Goal: Task Accomplishment & Management: Manage account settings

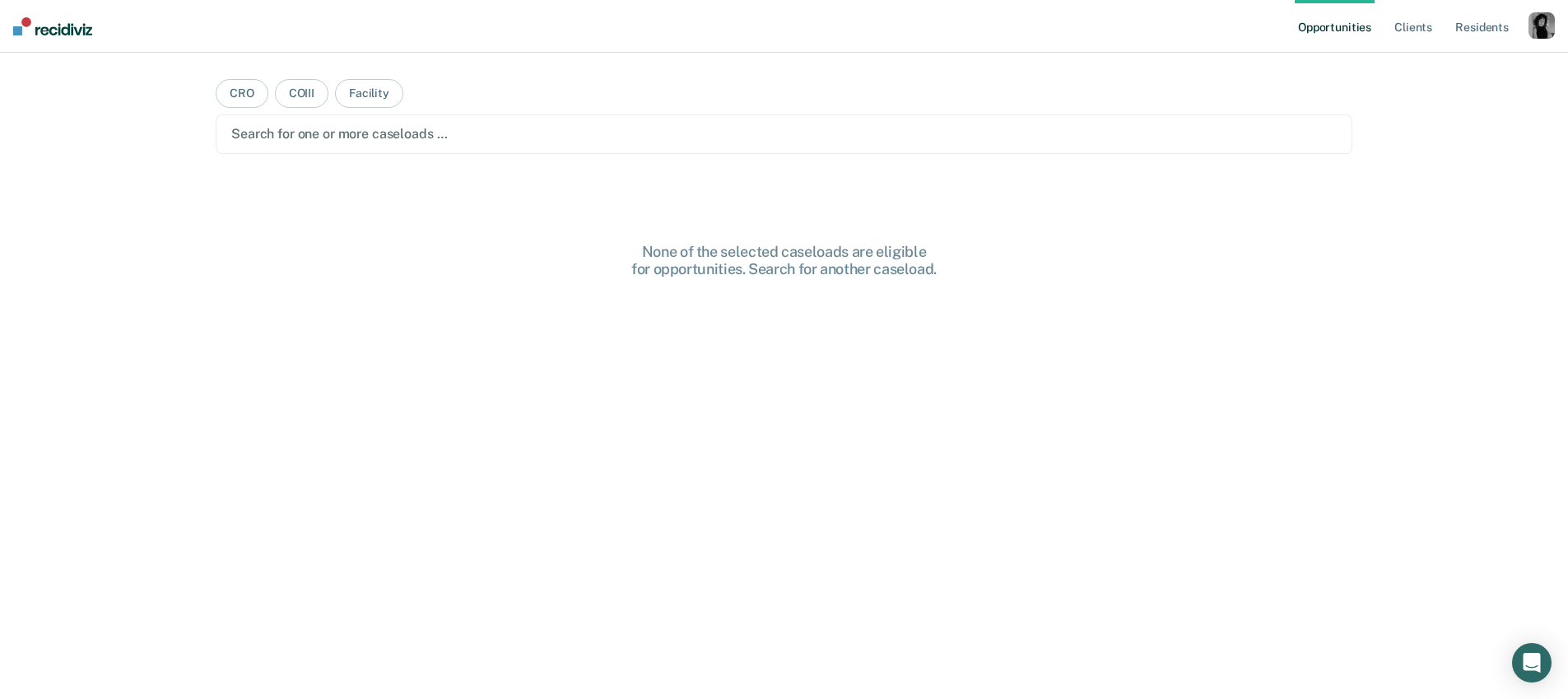
click at [1539, 28] on div "button" at bounding box center [1541, 26] width 27 height 27
click at [1493, 64] on link "Profile" at bounding box center [1475, 67] width 133 height 14
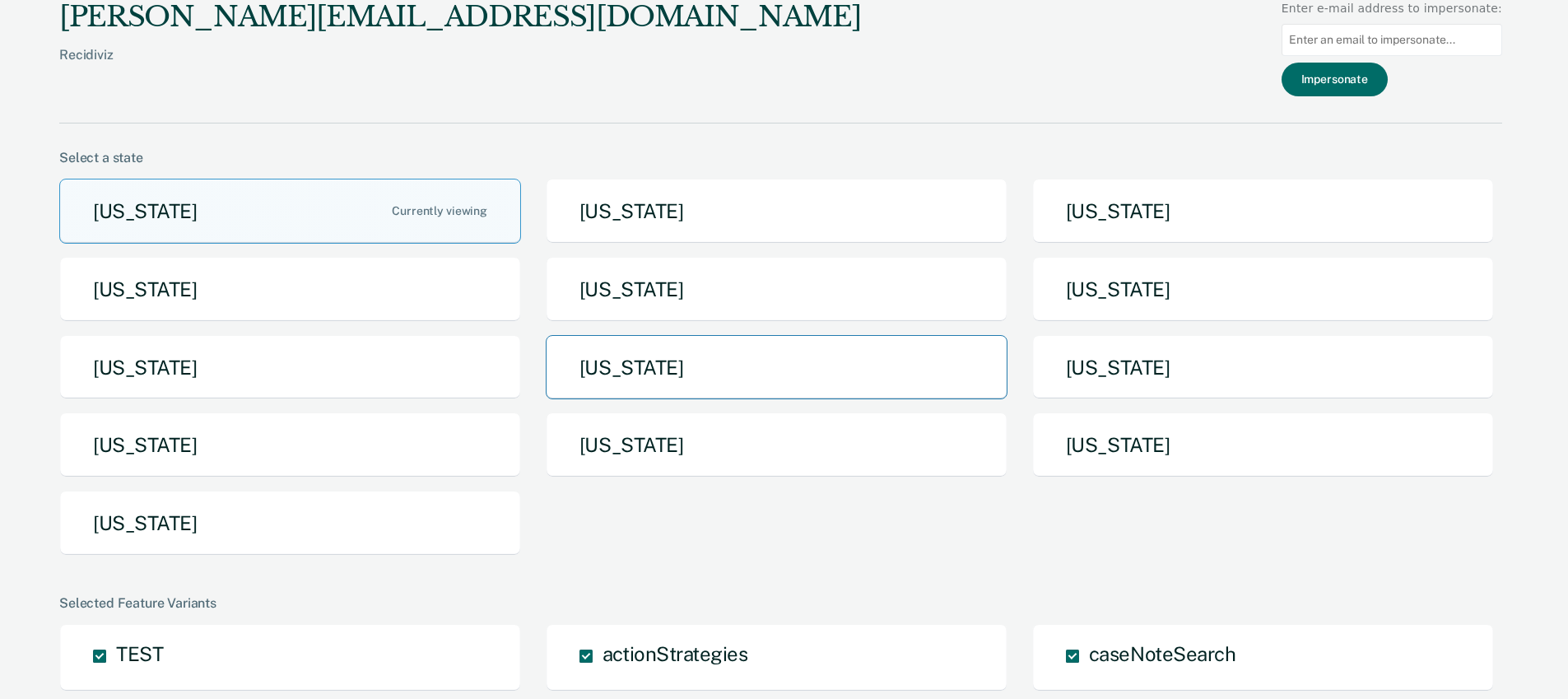
click at [719, 350] on button "[US_STATE]" at bounding box center [777, 367] width 462 height 65
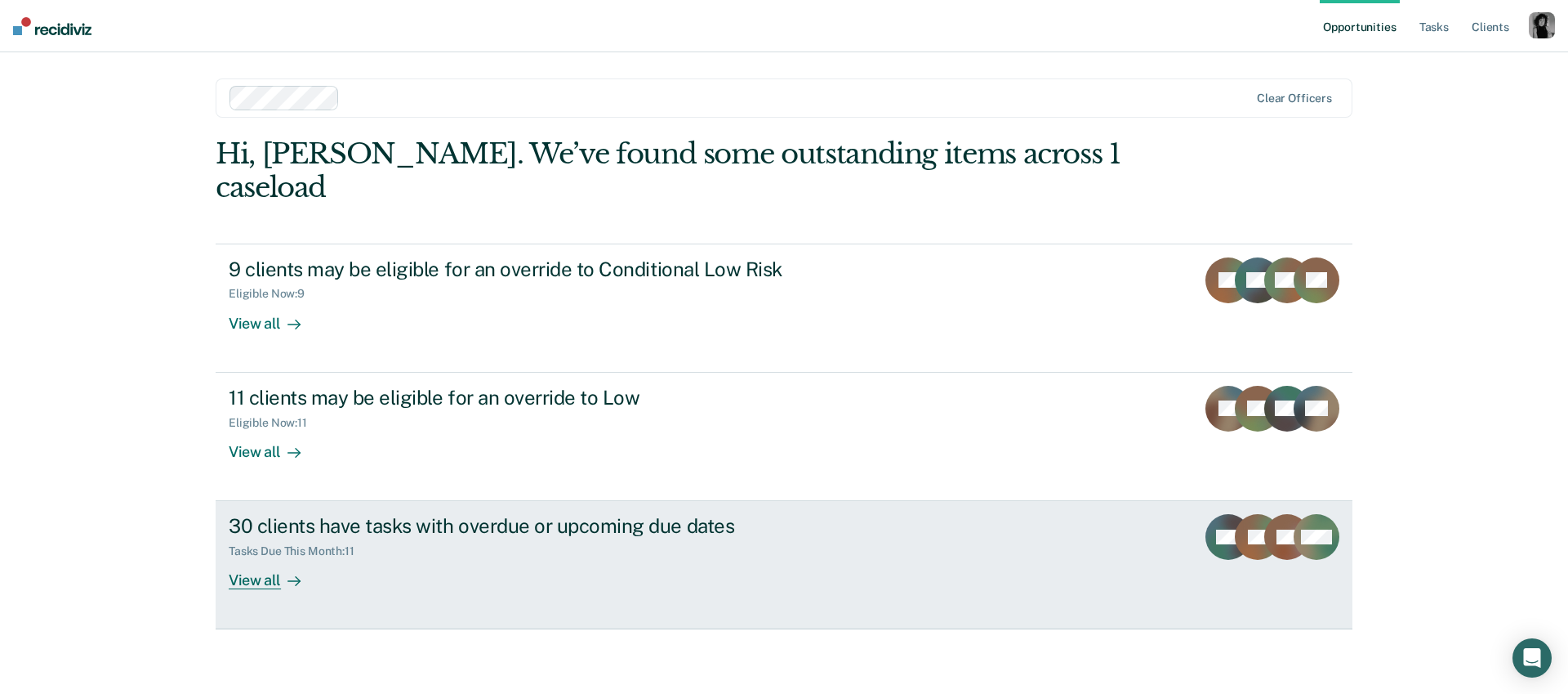
click at [620, 514] on div "30 clients have tasks with overdue or upcoming due dates" at bounding box center [514, 525] width 573 height 24
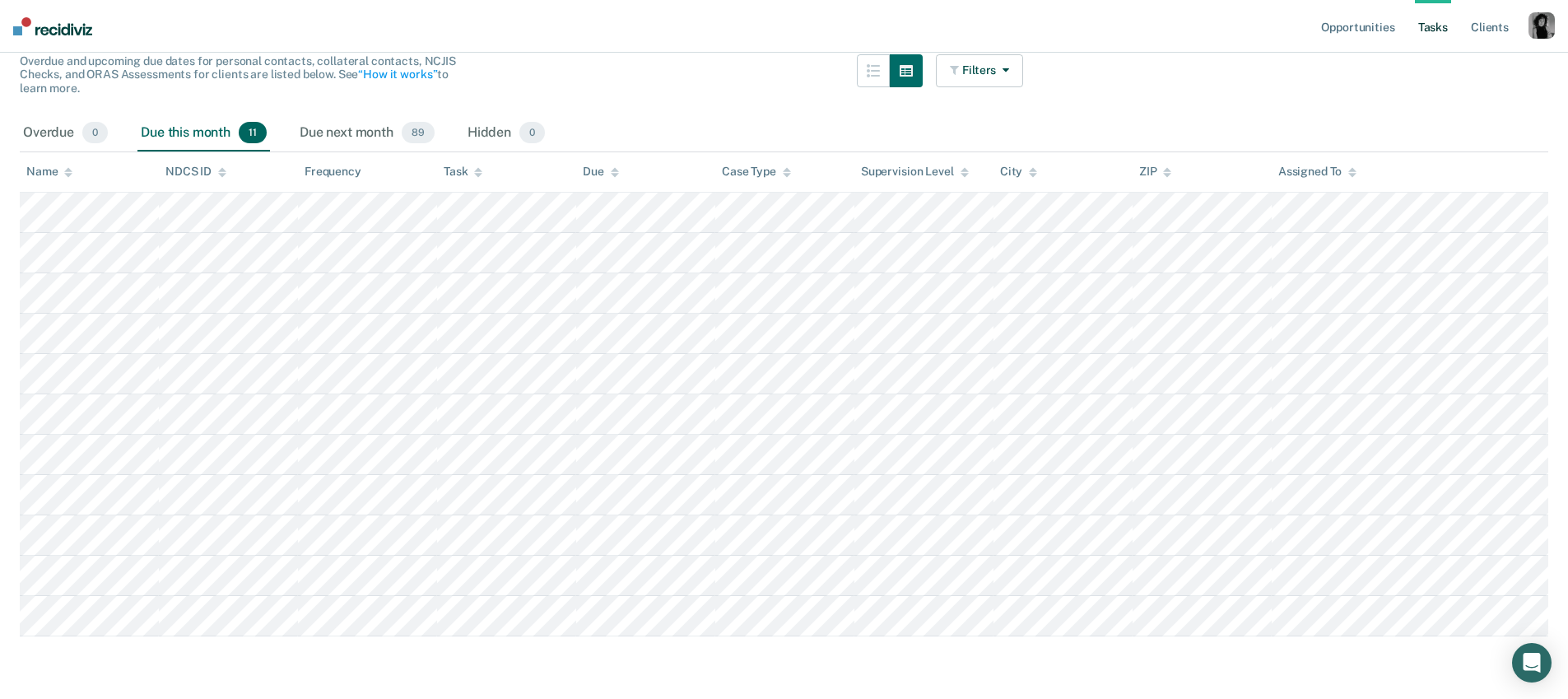
scroll to position [166, 0]
click at [57, 127] on div "Overdue 0" at bounding box center [65, 132] width 91 height 36
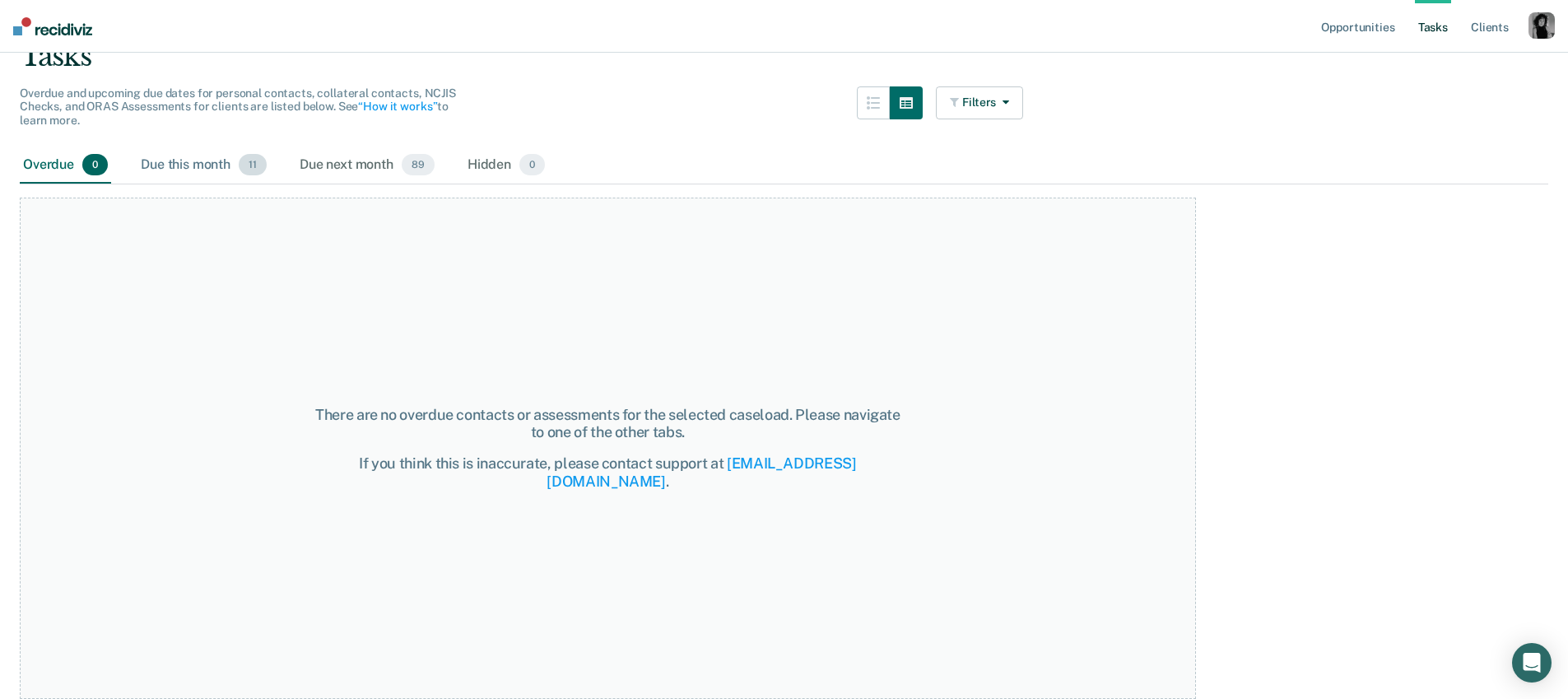
click at [202, 165] on div "Due this month 11" at bounding box center [204, 165] width 133 height 36
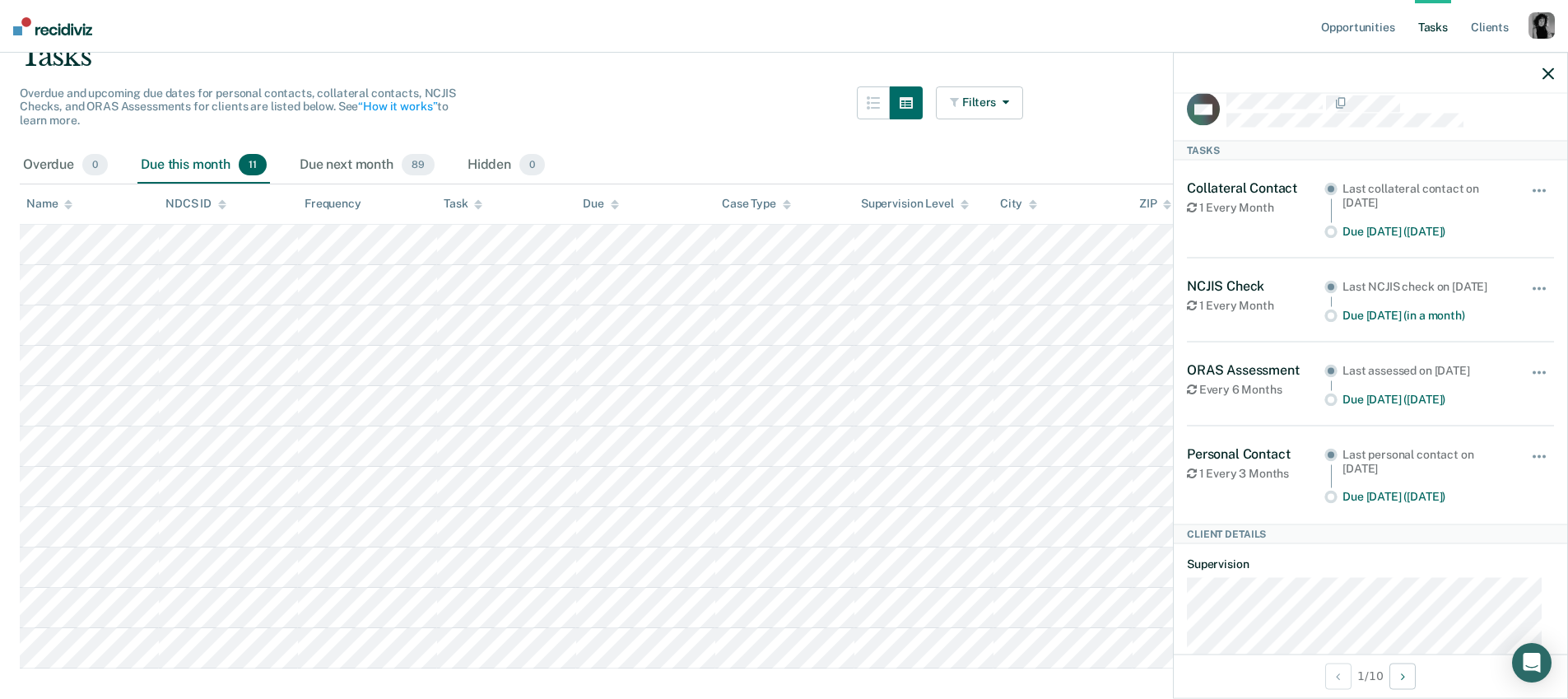
scroll to position [12, 0]
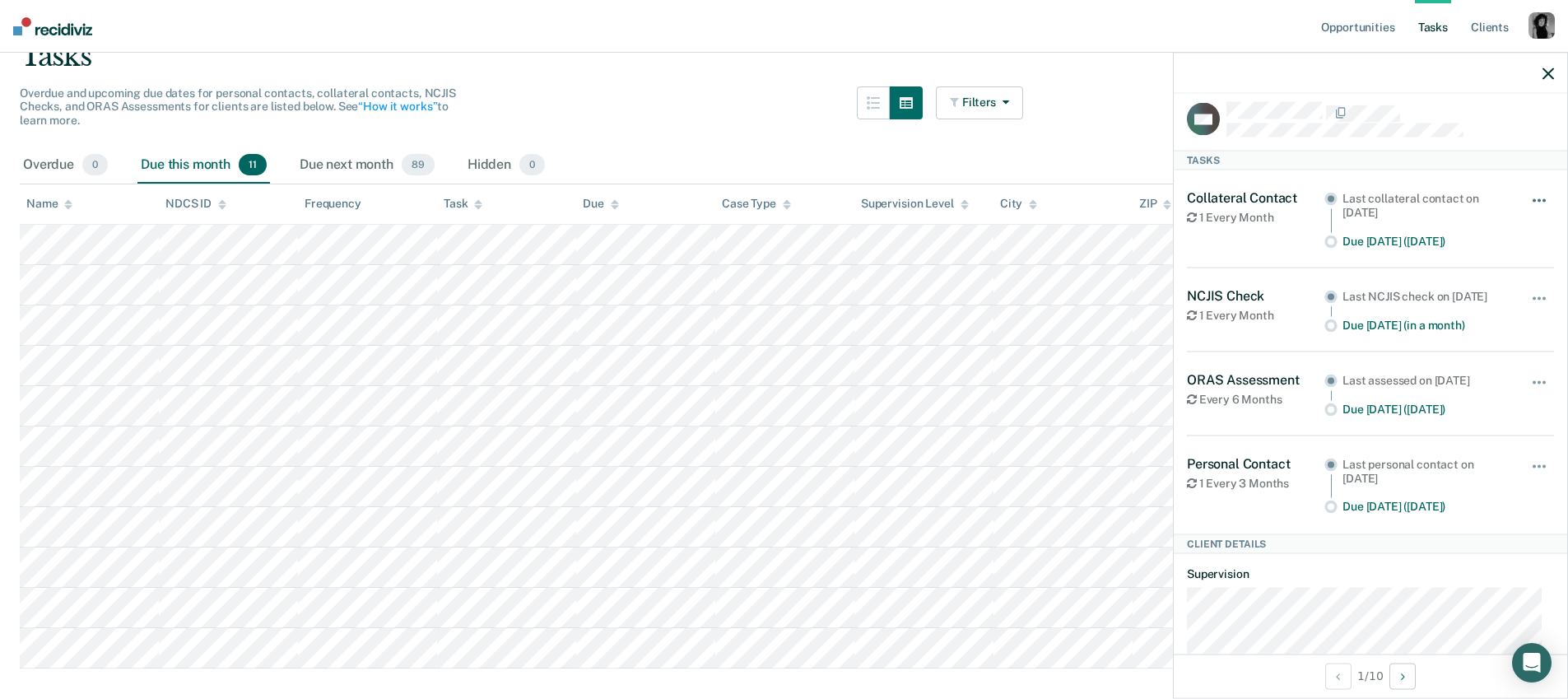
click at [1526, 200] on button "button" at bounding box center [1540, 209] width 28 height 27
click at [1442, 82] on div at bounding box center [1370, 73] width 394 height 42
click at [1548, 73] on icon "button" at bounding box center [1548, 73] width 12 height 12
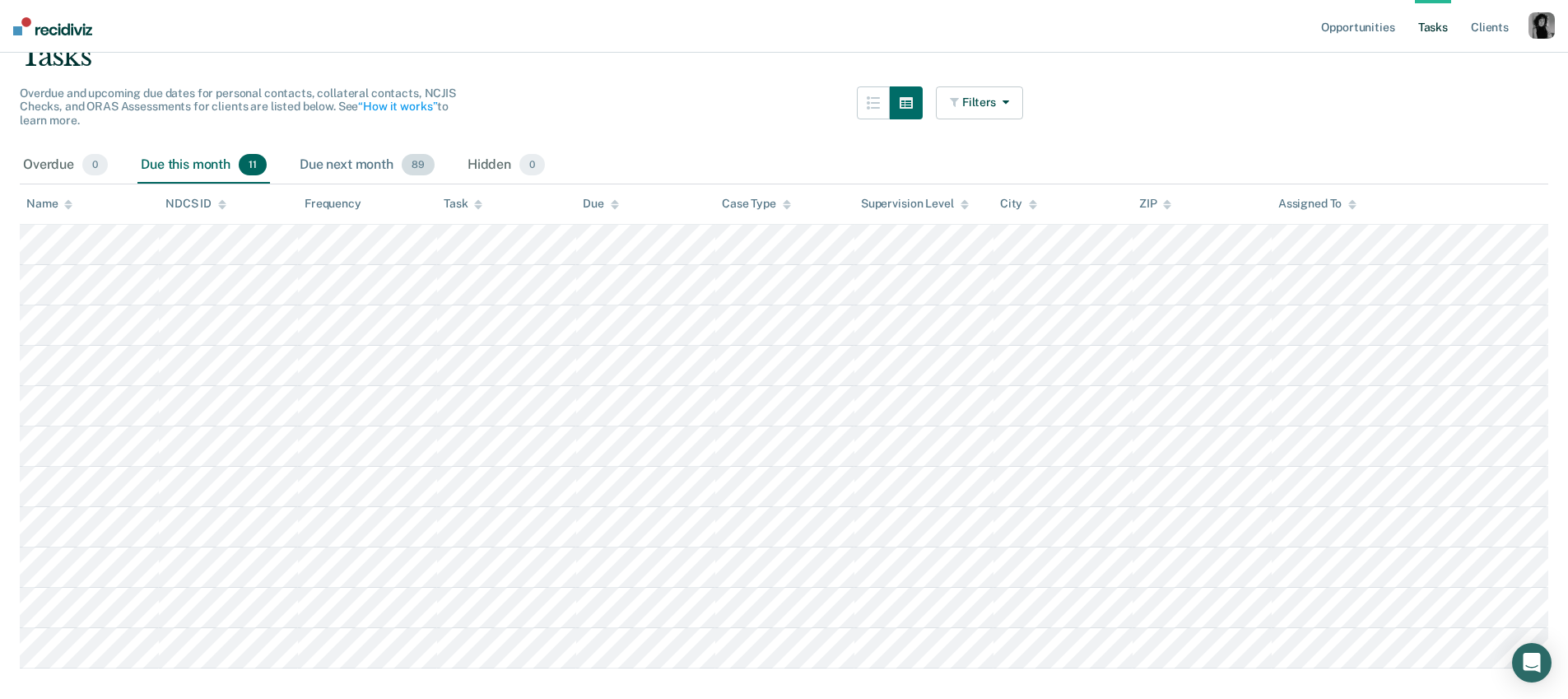
click at [347, 159] on div "Due next month 89" at bounding box center [367, 165] width 142 height 36
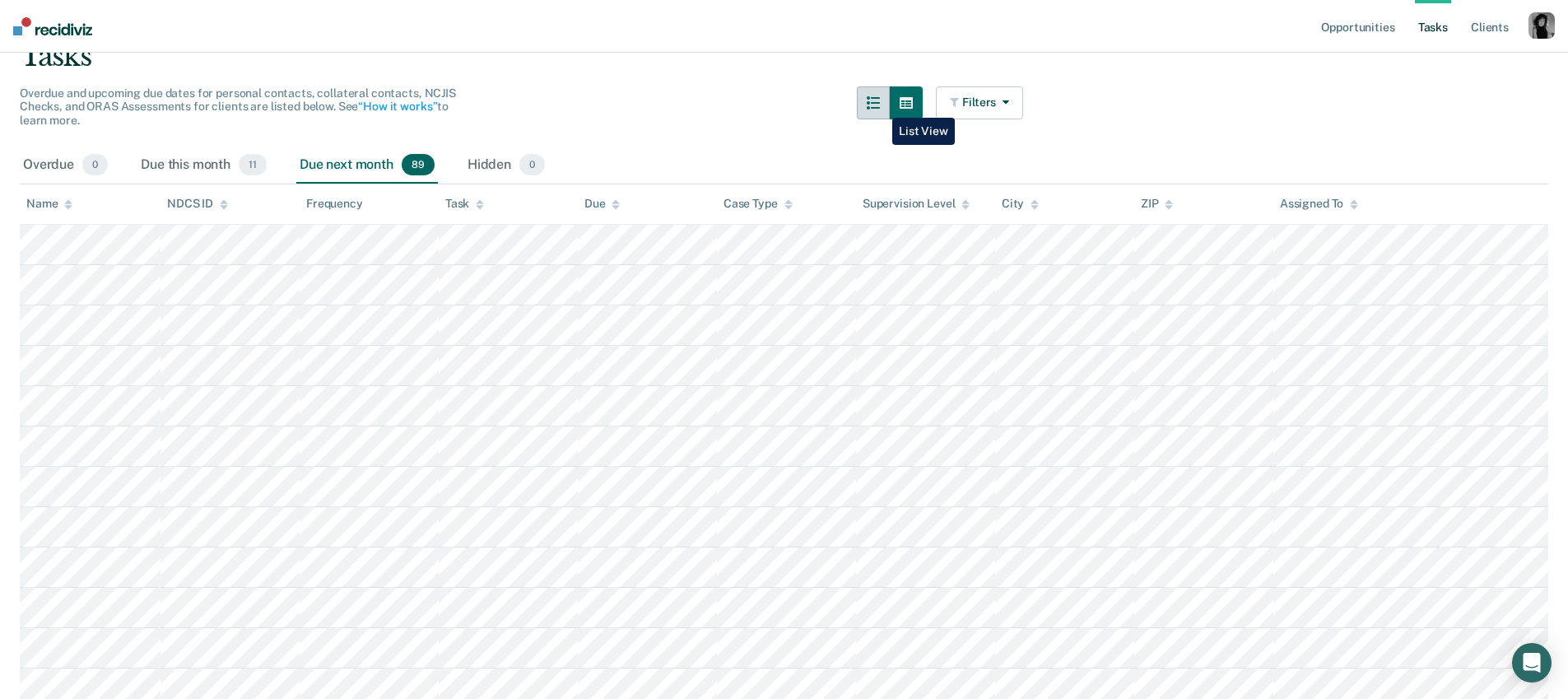
click at [880, 105] on icon "button" at bounding box center [872, 103] width 13 height 13
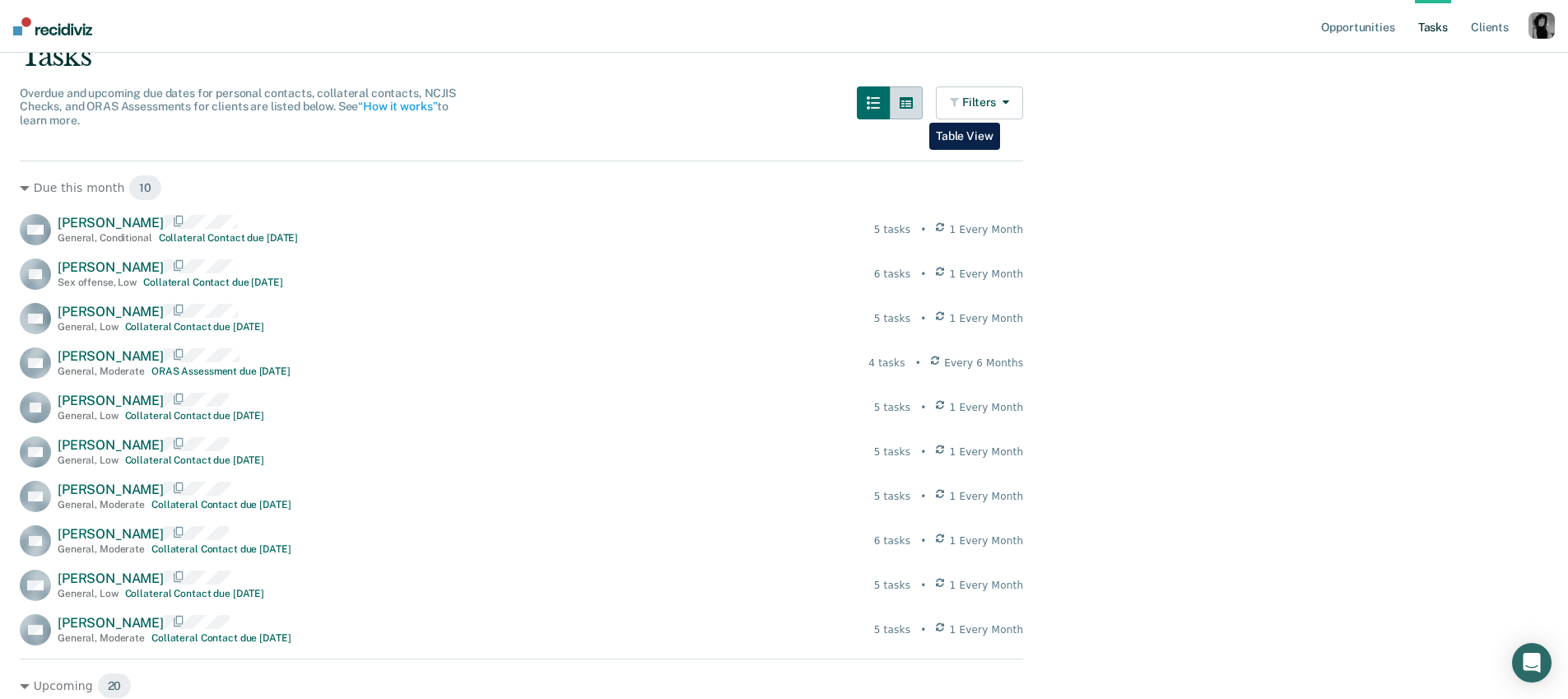
click at [917, 111] on button "button" at bounding box center [905, 103] width 33 height 33
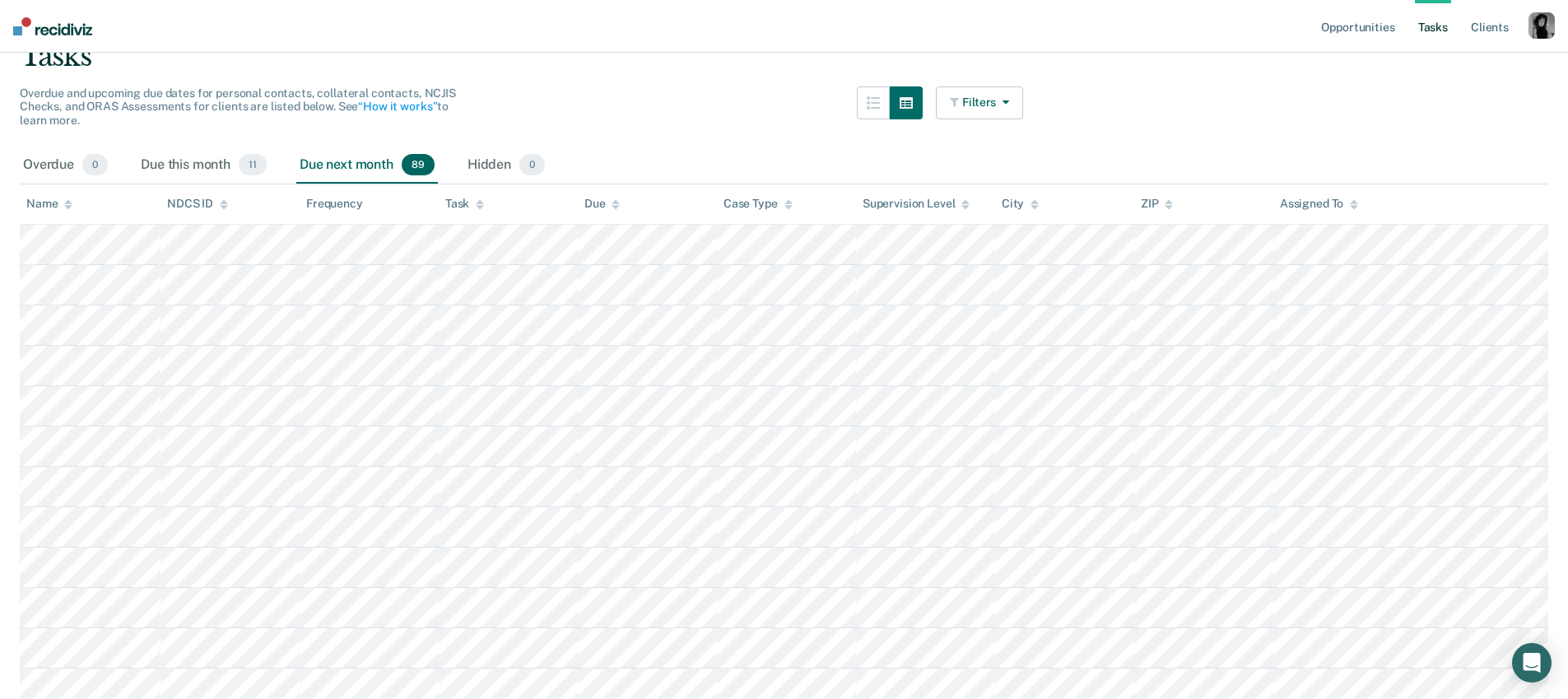
click at [1019, 103] on button "Filters" at bounding box center [979, 103] width 88 height 33
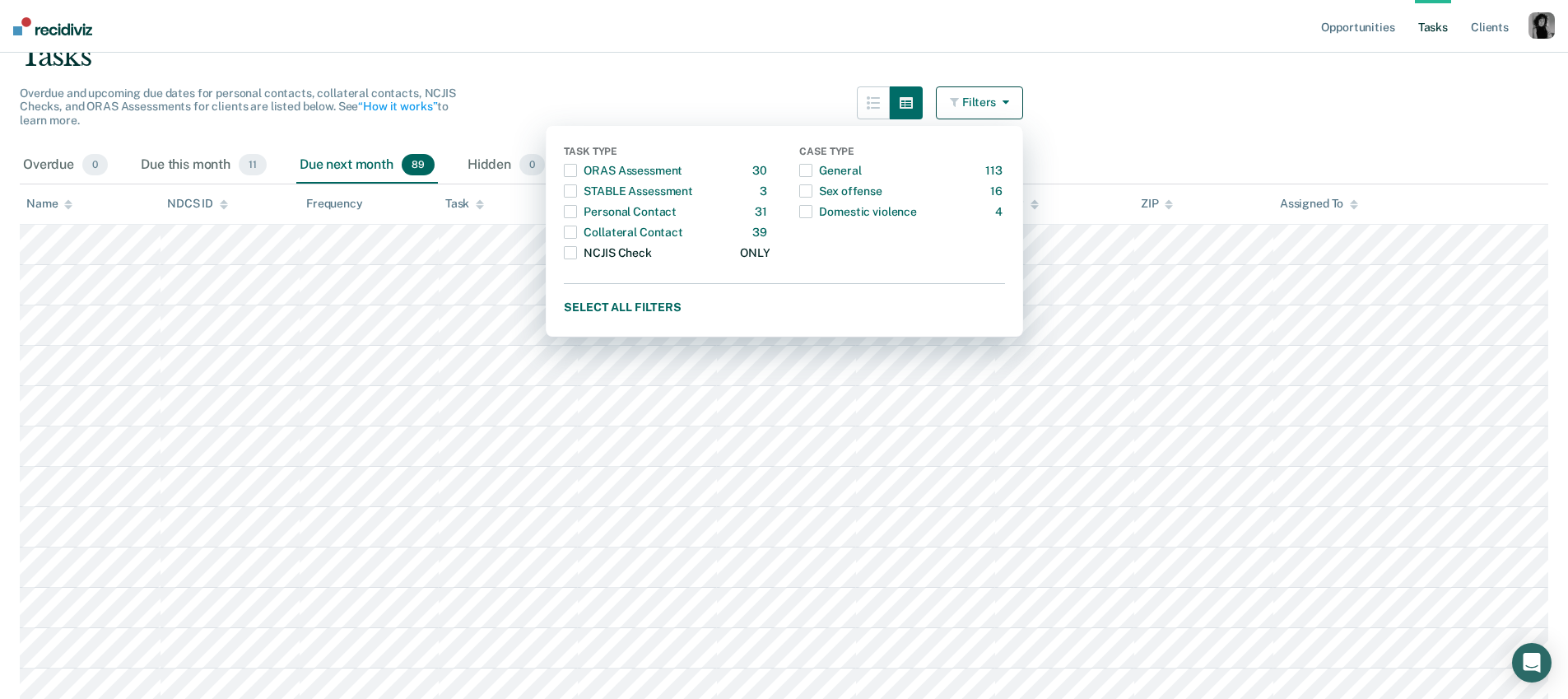
click at [577, 248] on span "button" at bounding box center [570, 252] width 13 height 13
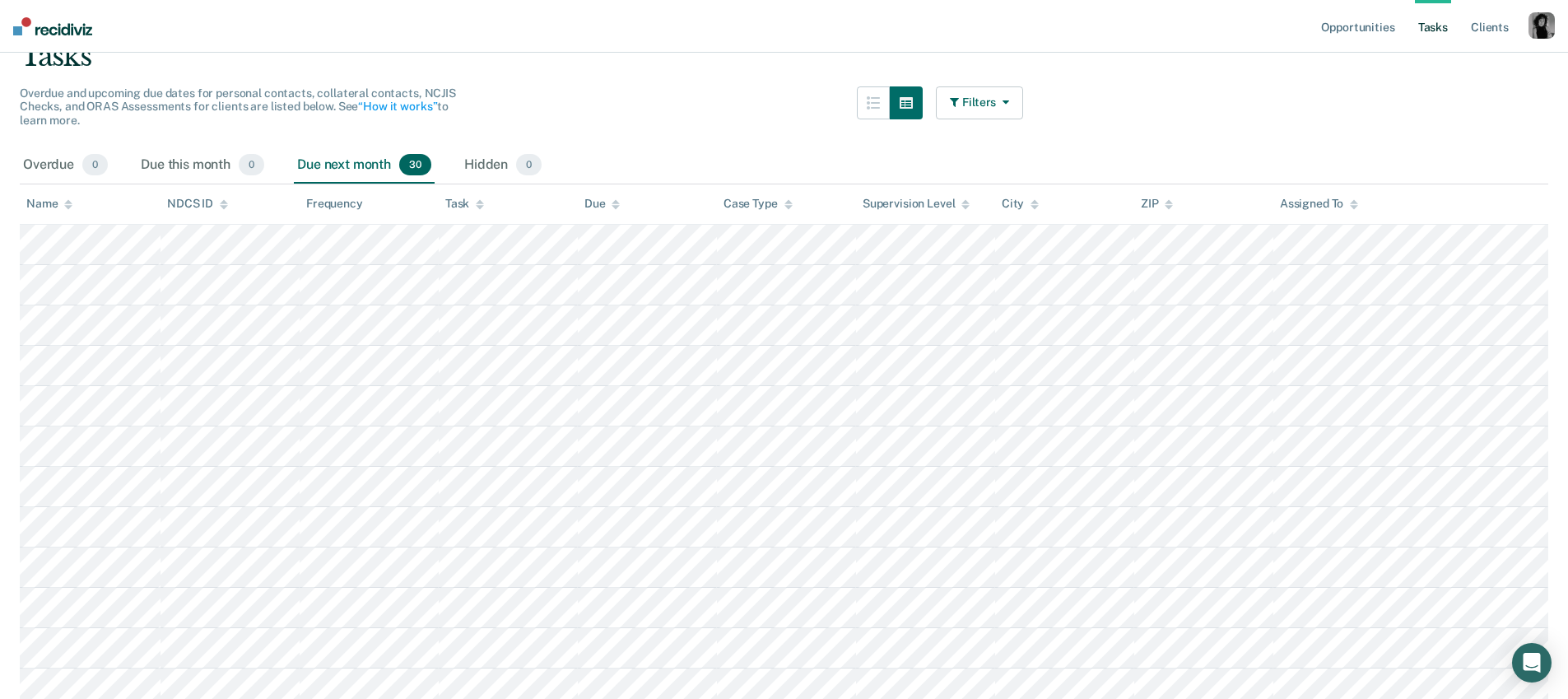
click at [1008, 102] on icon "button" at bounding box center [1002, 102] width 13 height 12
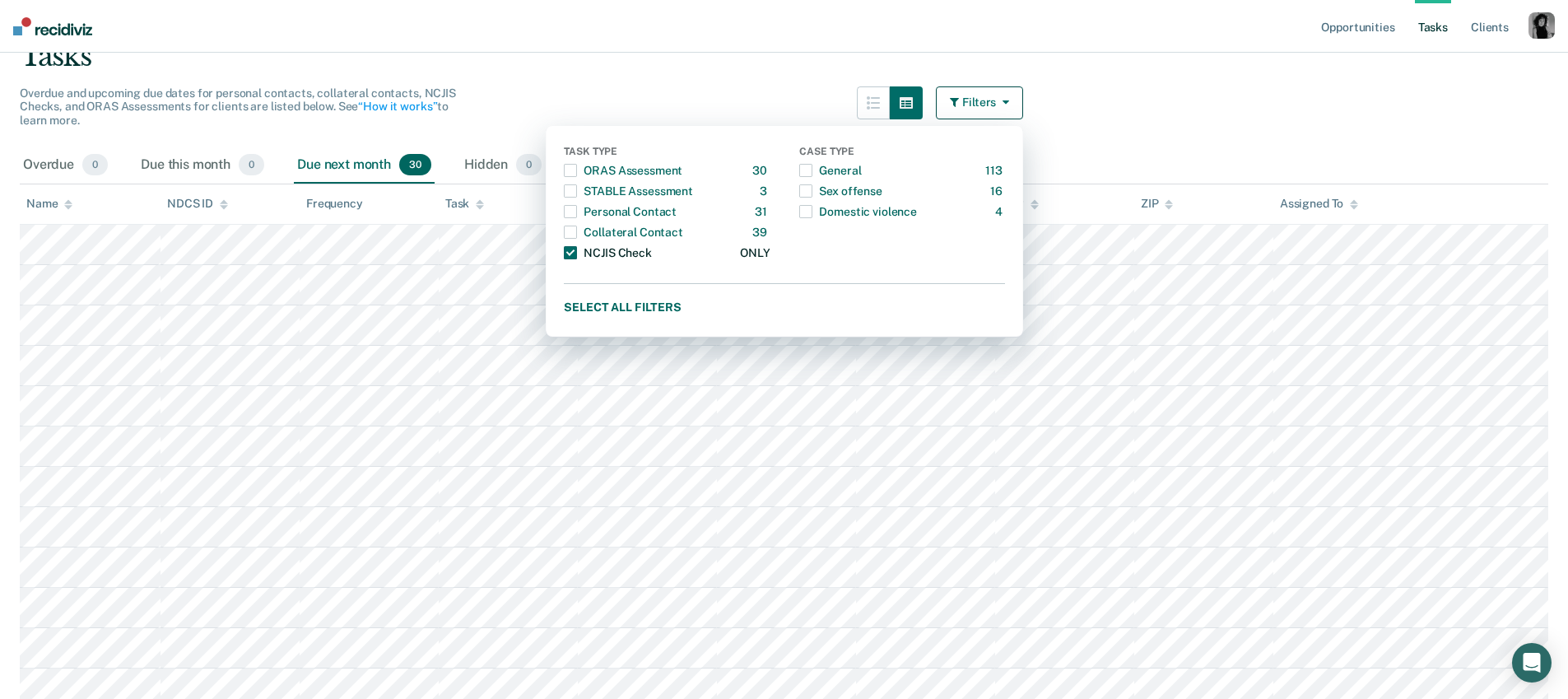
click at [577, 256] on span "button" at bounding box center [570, 252] width 13 height 13
click at [812, 191] on span "button" at bounding box center [805, 190] width 13 height 13
click at [796, 92] on div "Overdue and upcoming due dates for personal contacts, collateral contacts, NCJI…" at bounding box center [521, 117] width 1003 height 61
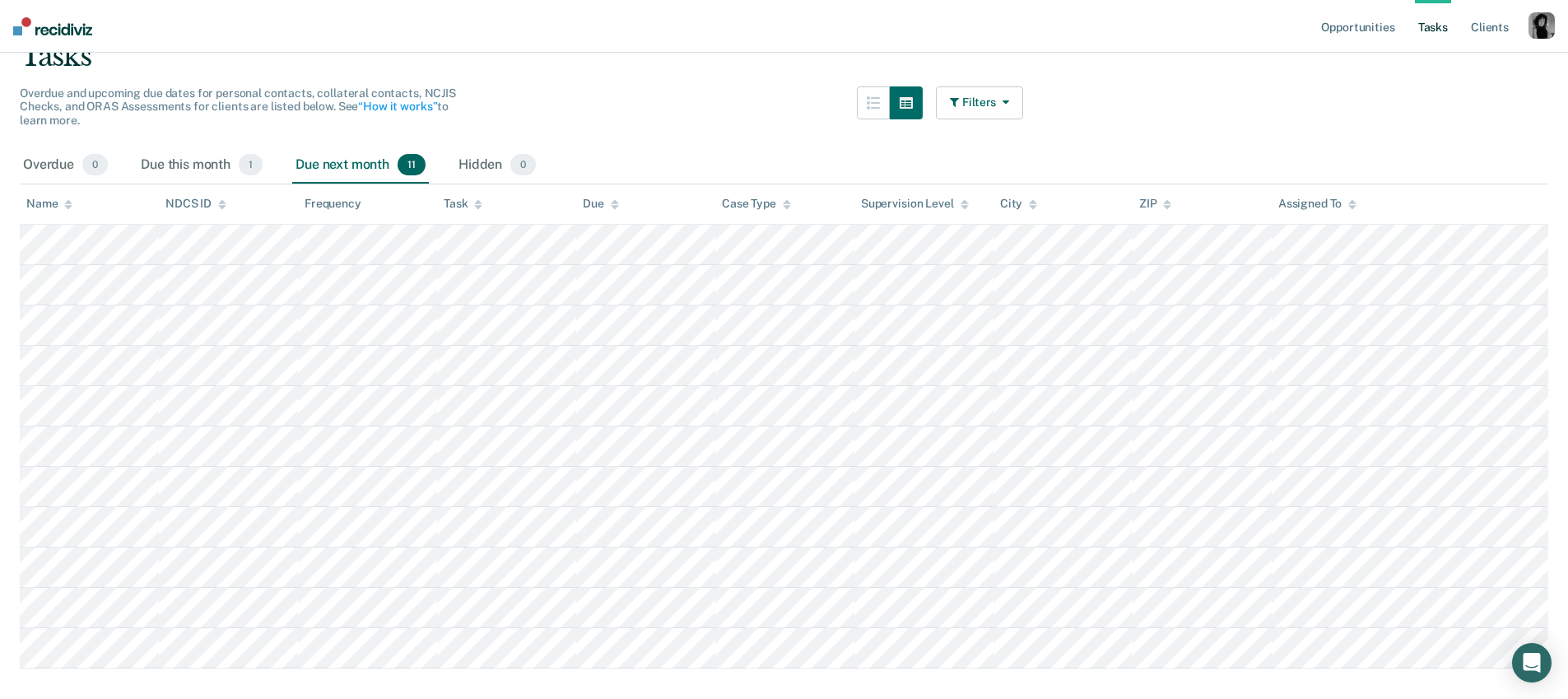
click at [1009, 104] on icon "button" at bounding box center [1002, 102] width 13 height 12
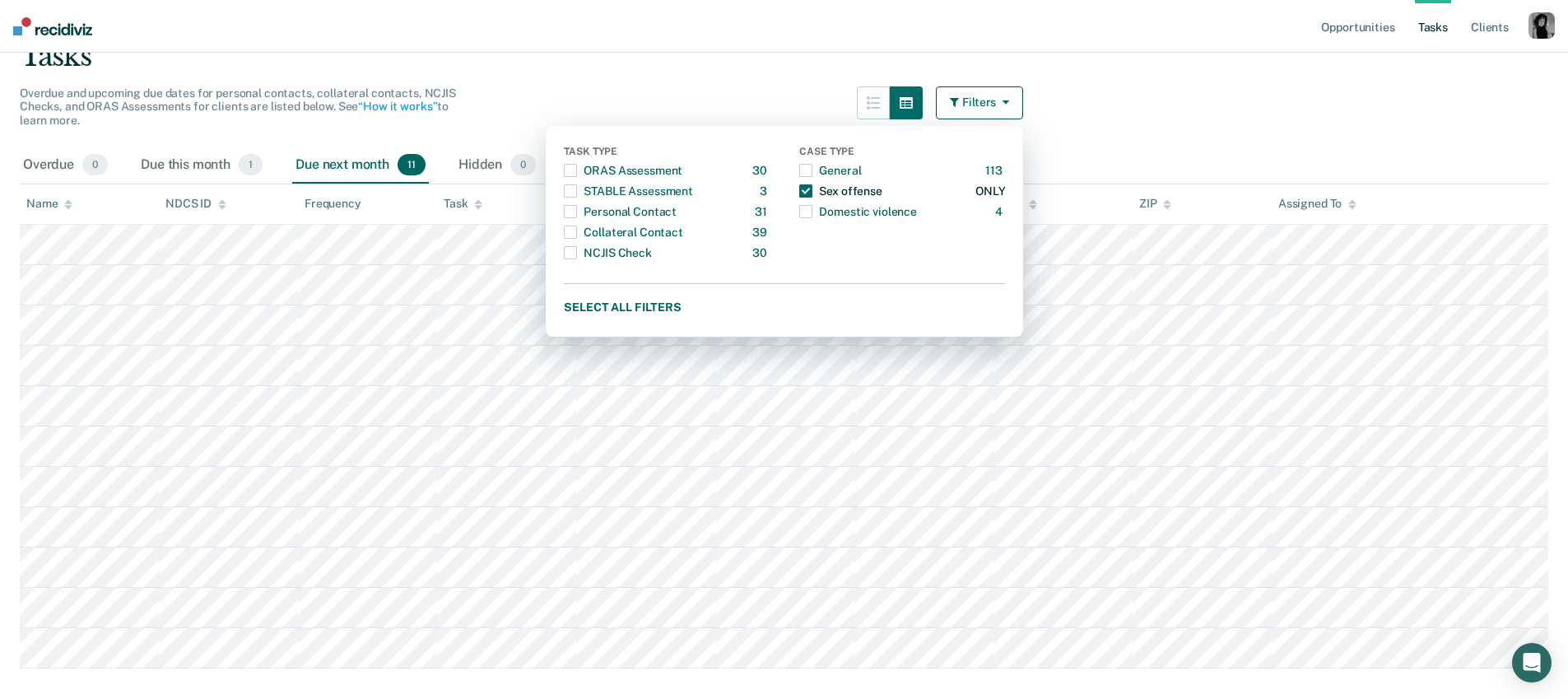
click at [812, 189] on span "button" at bounding box center [805, 190] width 13 height 13
click at [776, 59] on div "Tasks" at bounding box center [783, 57] width 1528 height 34
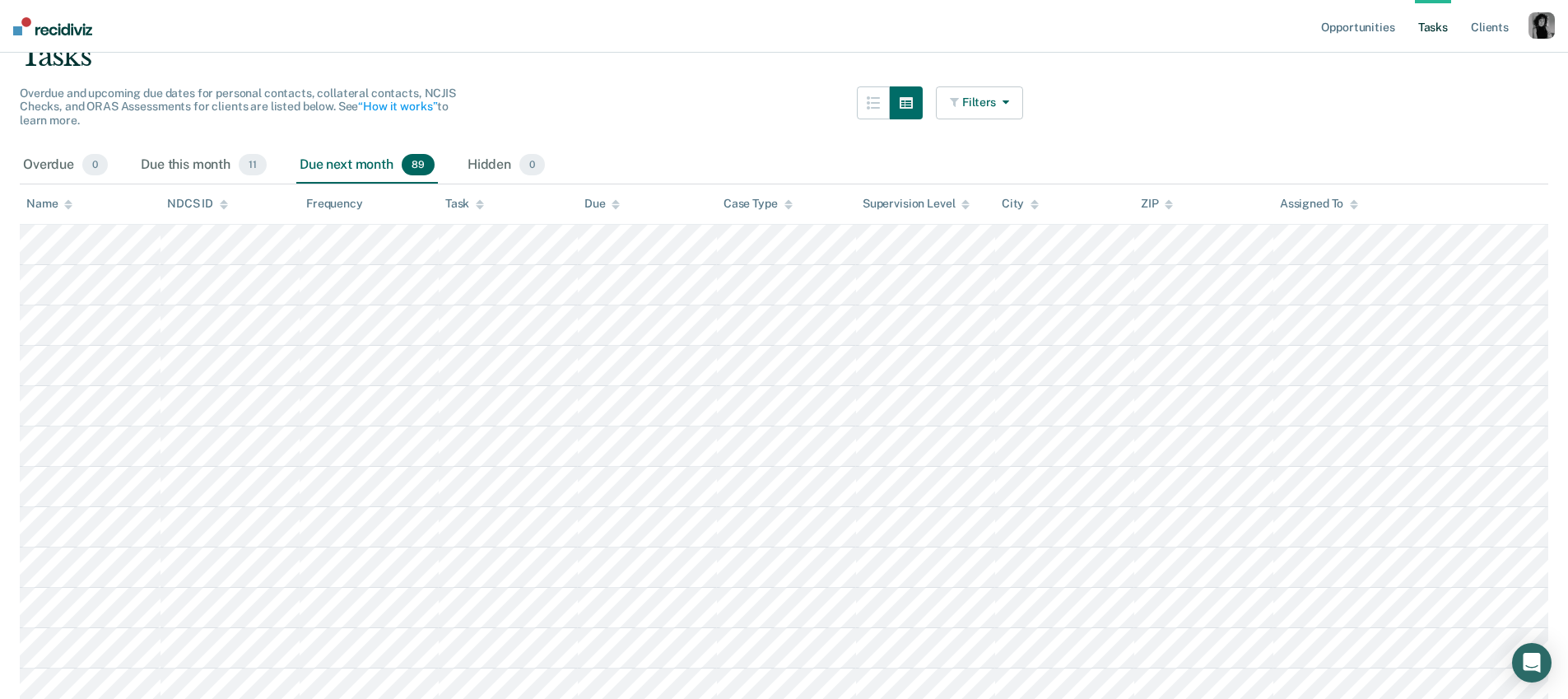
click at [1018, 96] on button "Filters" at bounding box center [979, 103] width 88 height 33
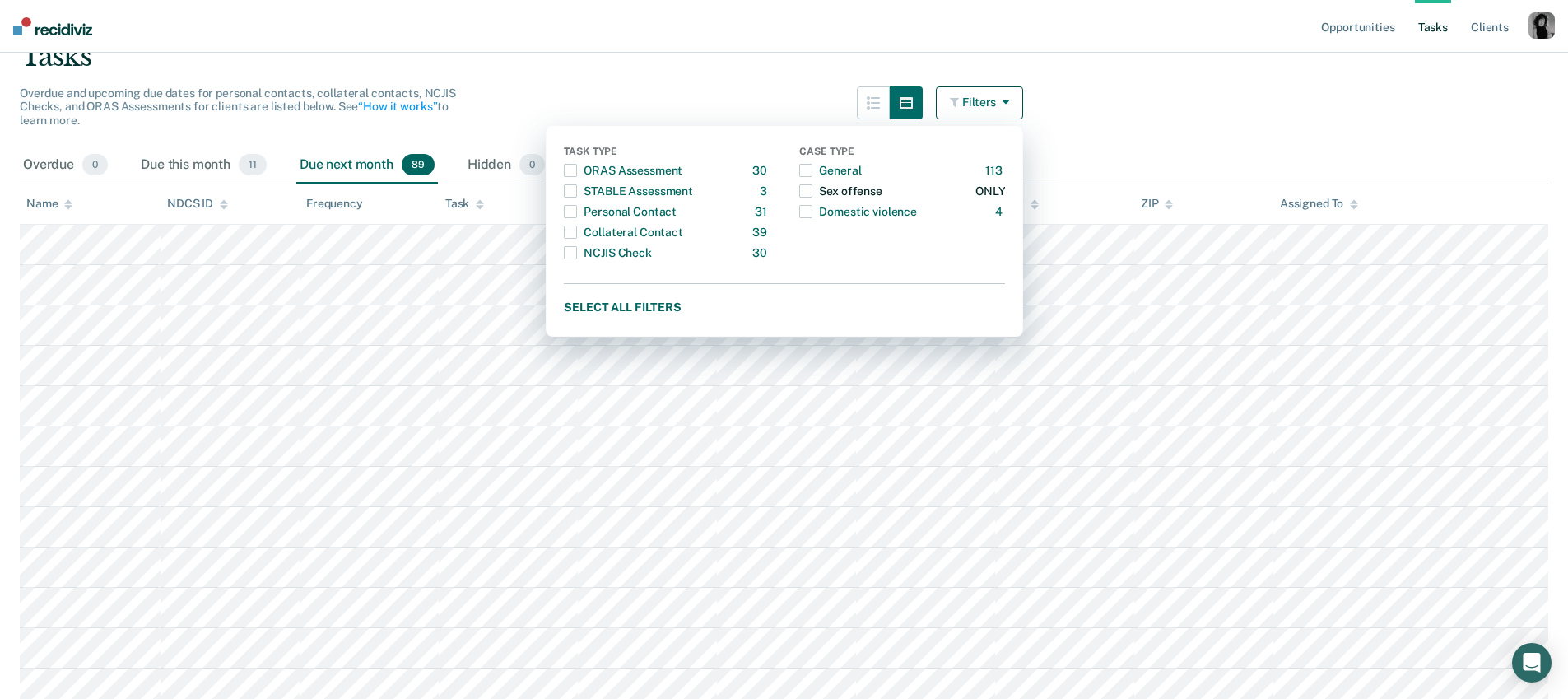
click at [829, 196] on div "Sex offense" at bounding box center [840, 191] width 82 height 27
click at [794, 55] on div "Tasks" at bounding box center [783, 57] width 1528 height 34
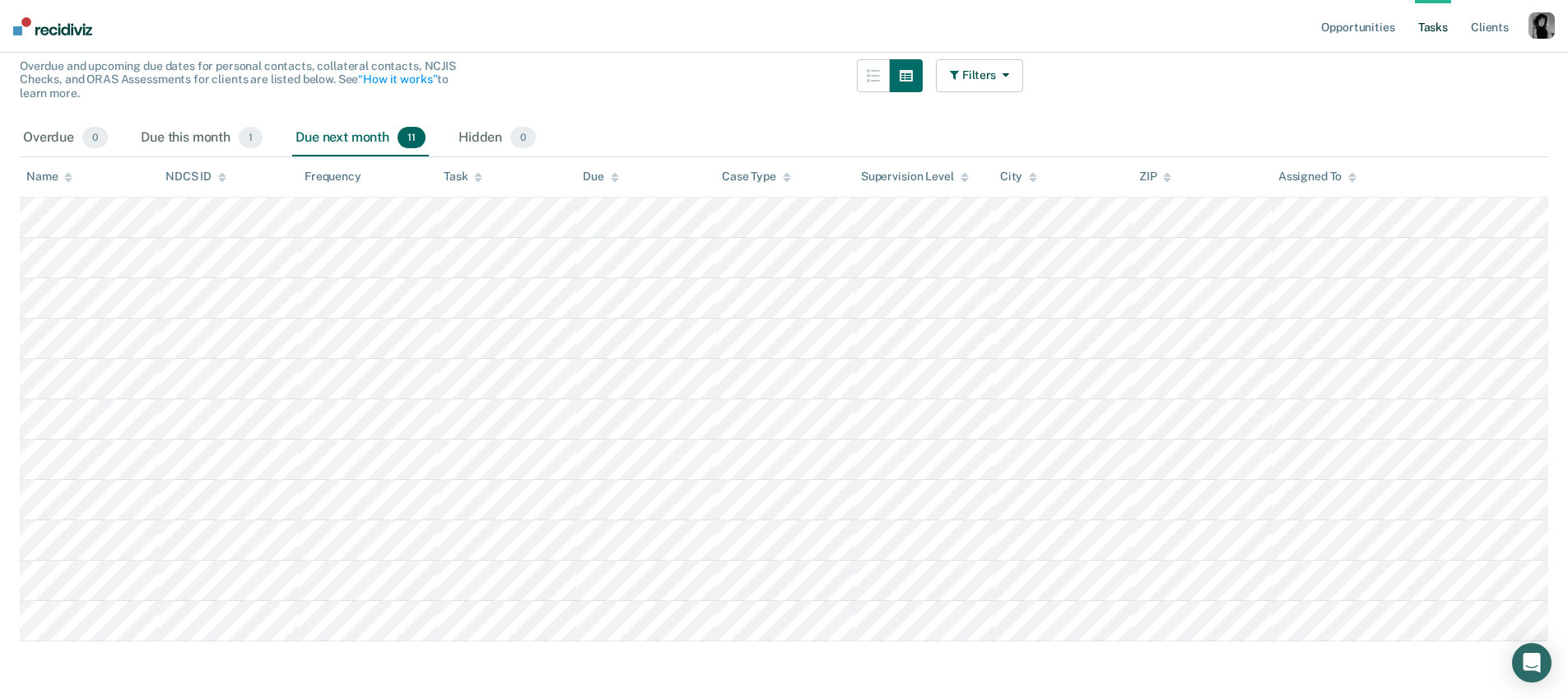
scroll to position [162, 0]
click at [1009, 71] on icon "button" at bounding box center [1002, 73] width 13 height 12
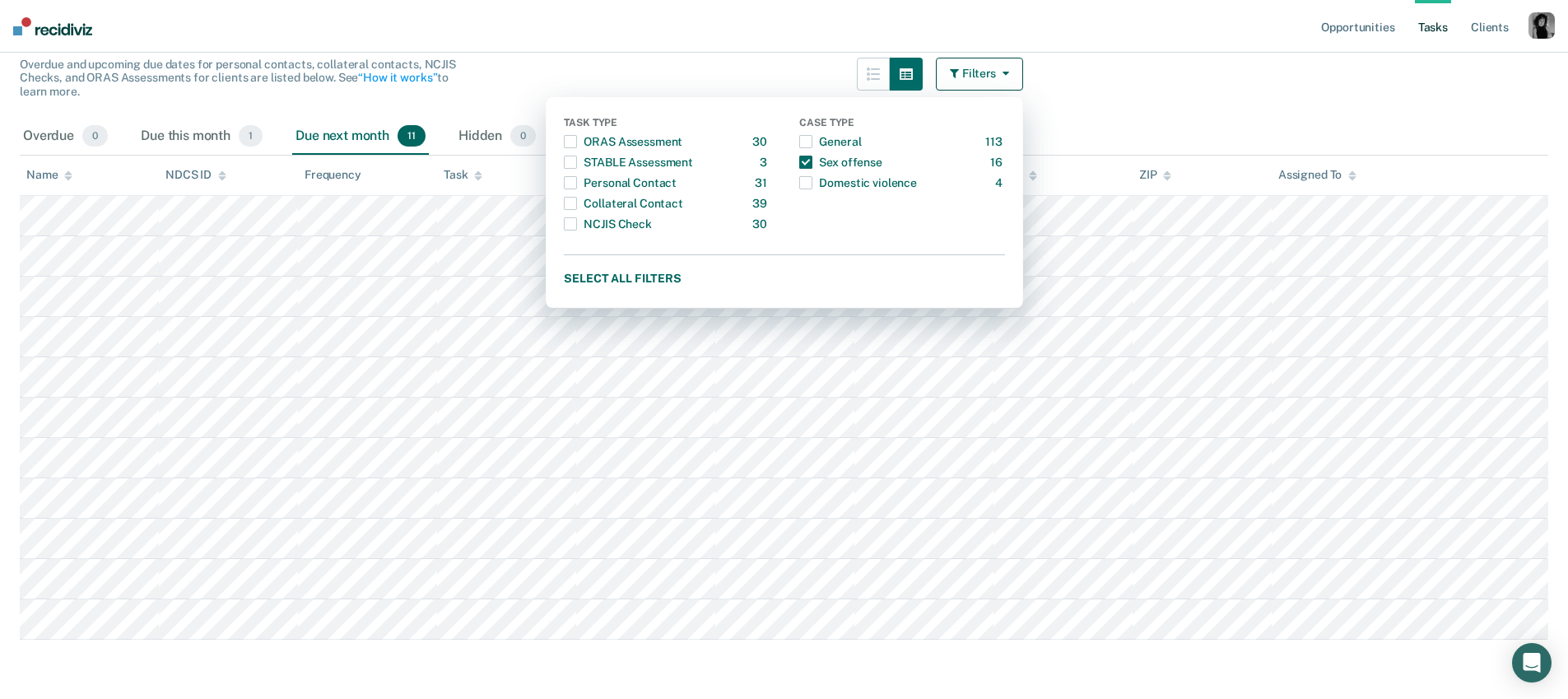
click at [1009, 74] on icon "button" at bounding box center [1002, 73] width 13 height 12
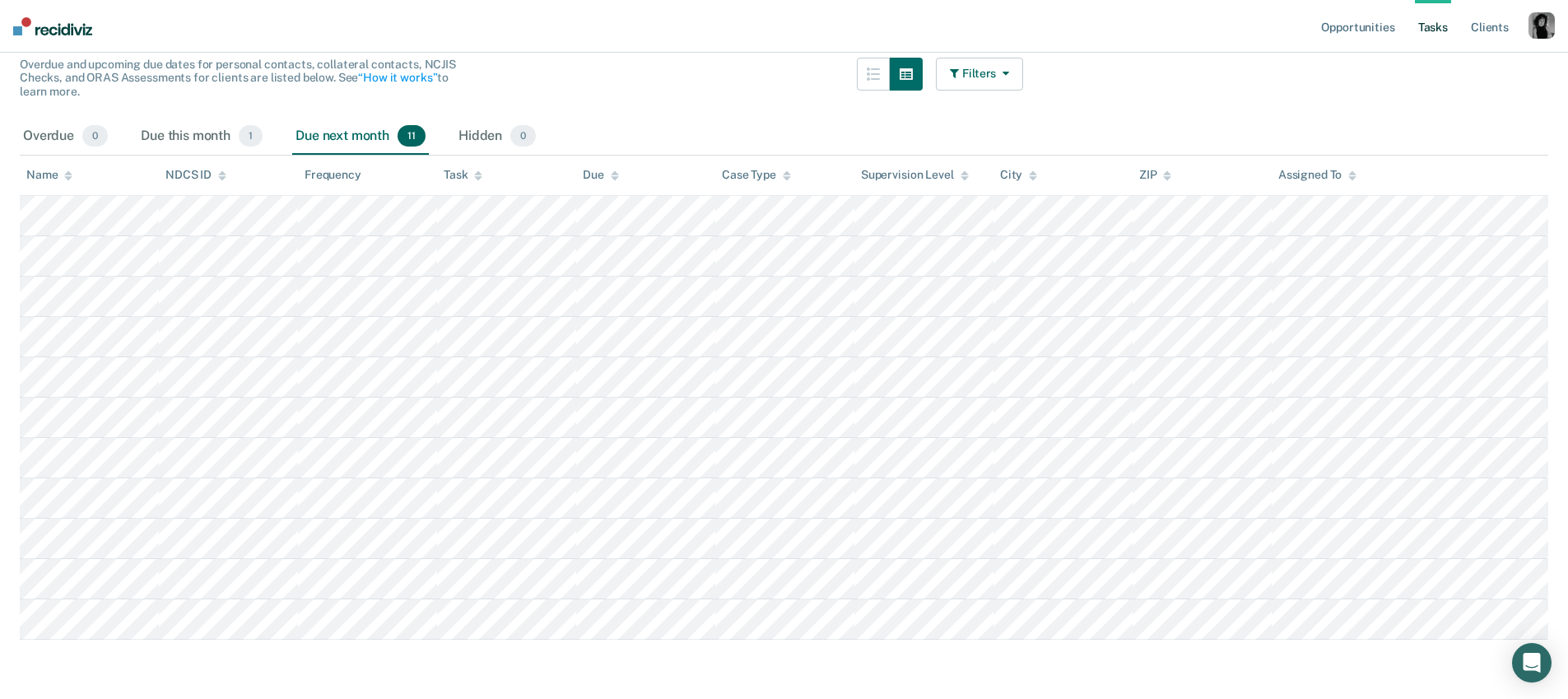
click at [1009, 74] on icon "button" at bounding box center [1002, 73] width 13 height 12
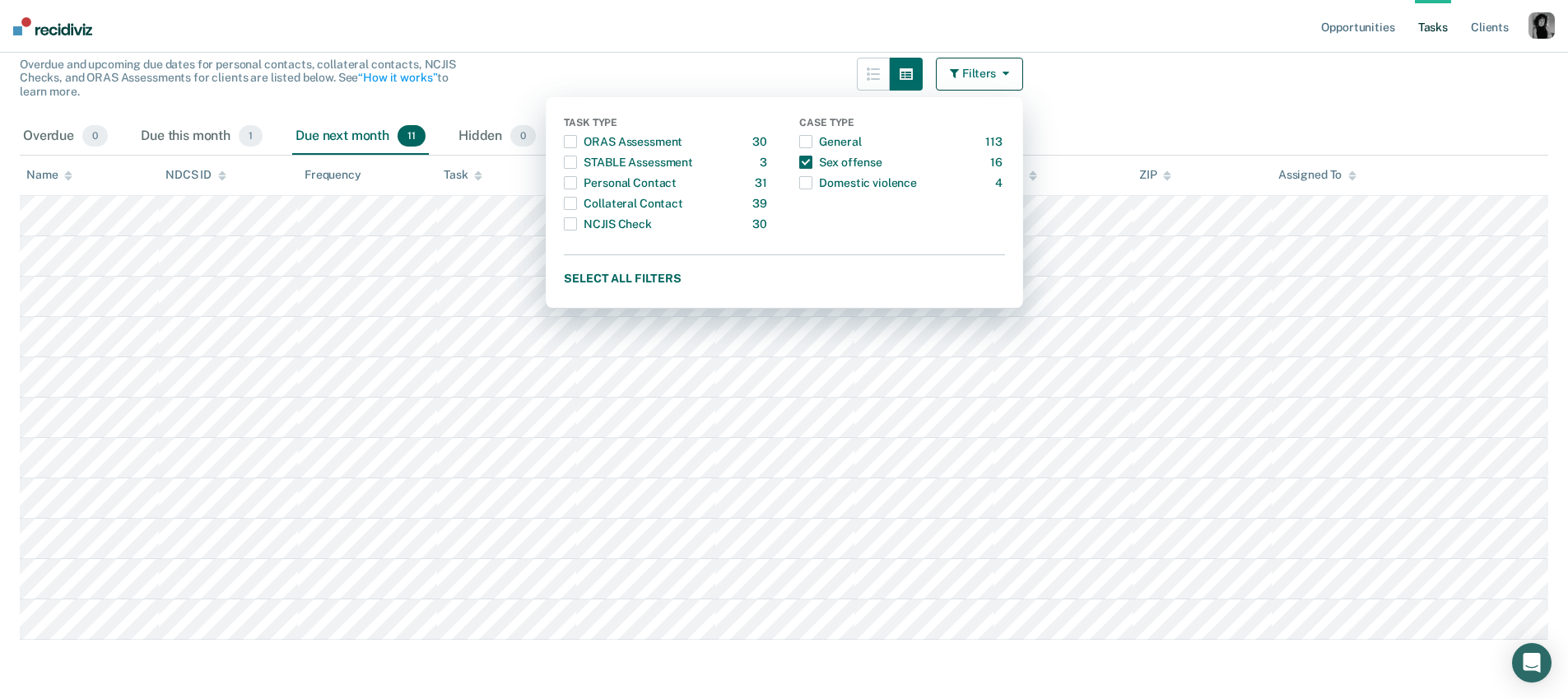
click at [665, 42] on nav "Opportunities Tasks Client s Profile How it works Log Out" at bounding box center [784, 27] width 1568 height 53
